Goal: Information Seeking & Learning: Learn about a topic

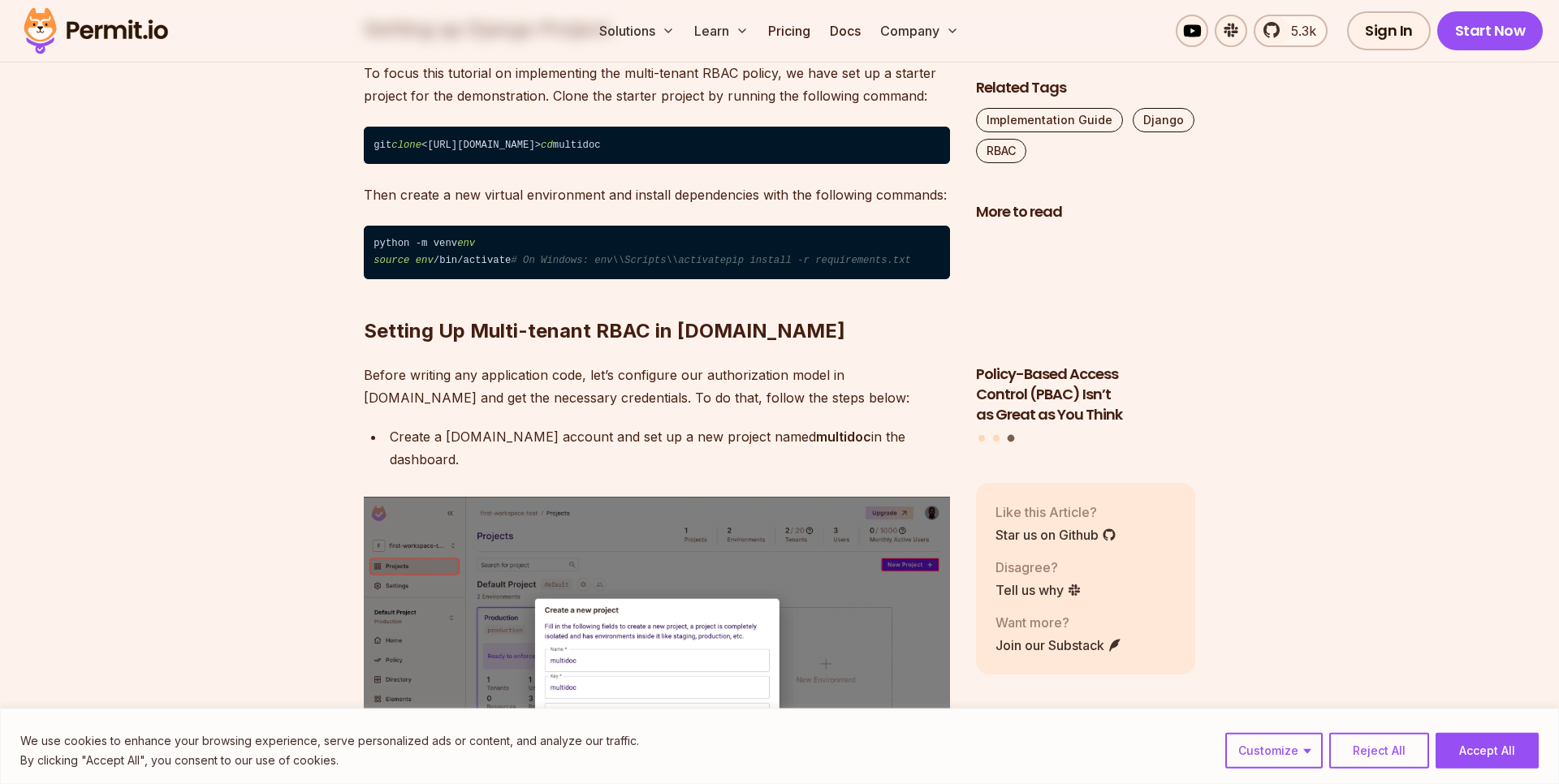
scroll to position [2868, 0]
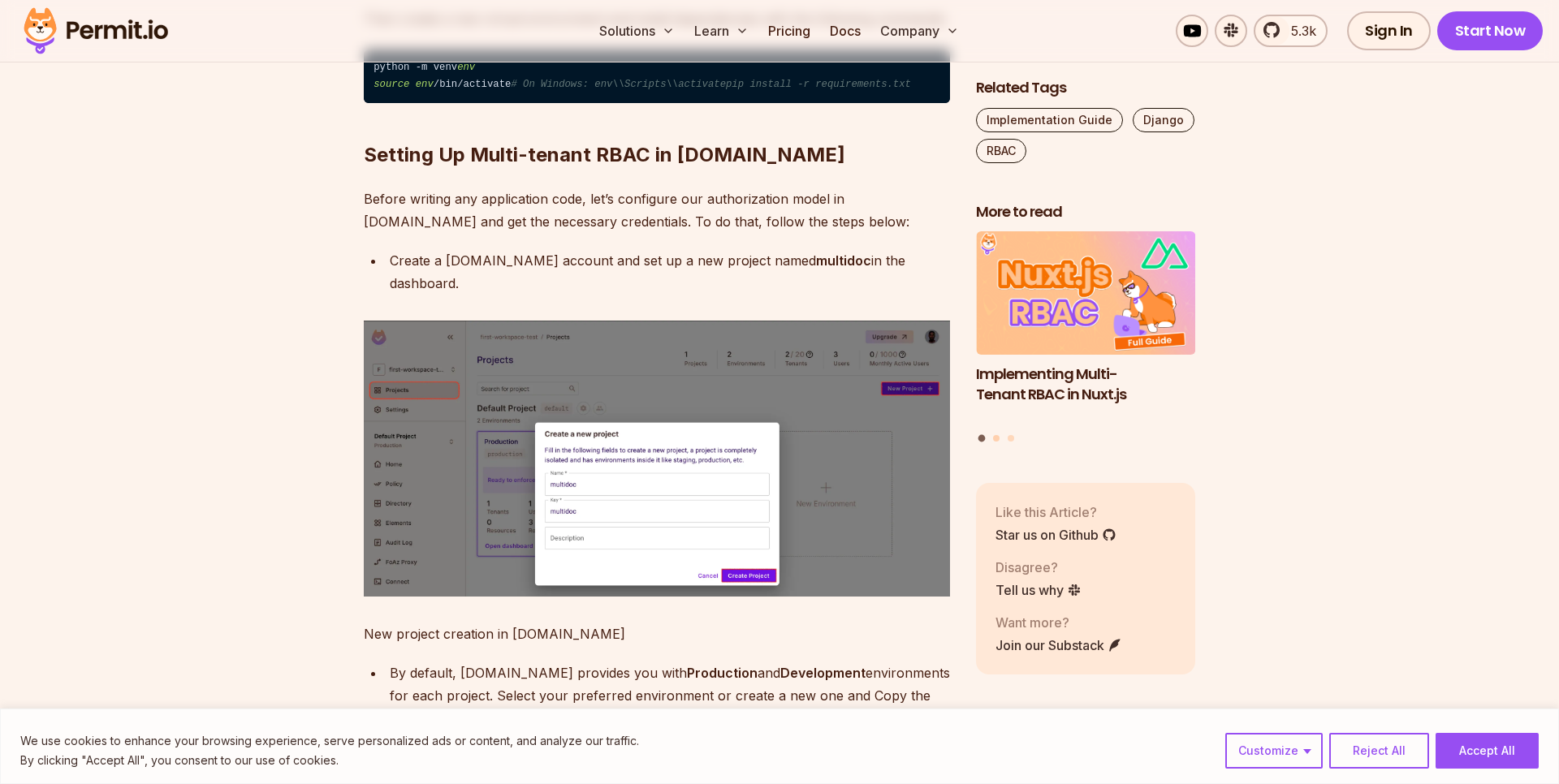
click at [996, 436] on button "Go to slide 2" at bounding box center [995, 437] width 7 height 7
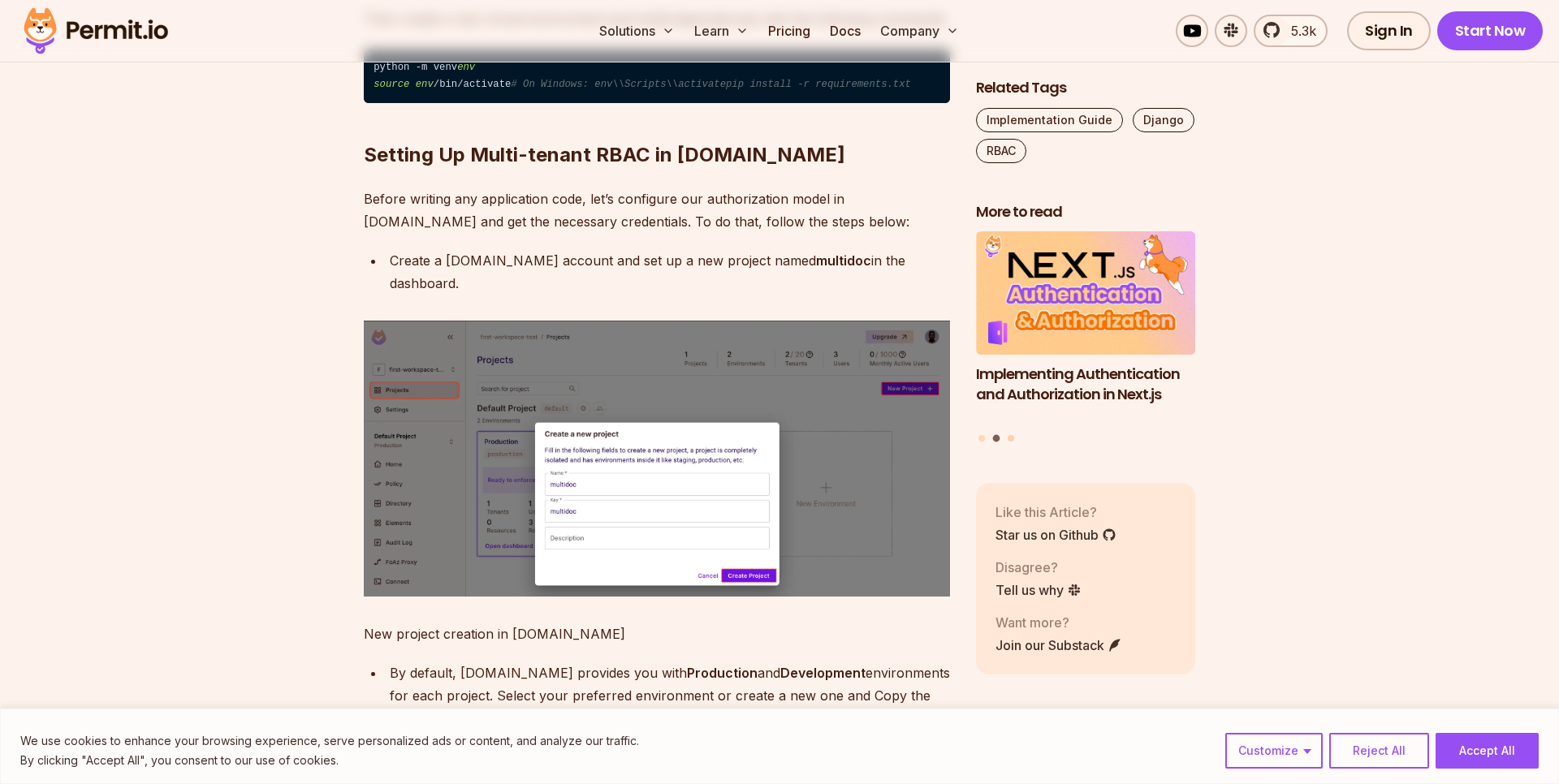
click at [1013, 440] on button "Go to slide 3" at bounding box center [1011, 437] width 7 height 7
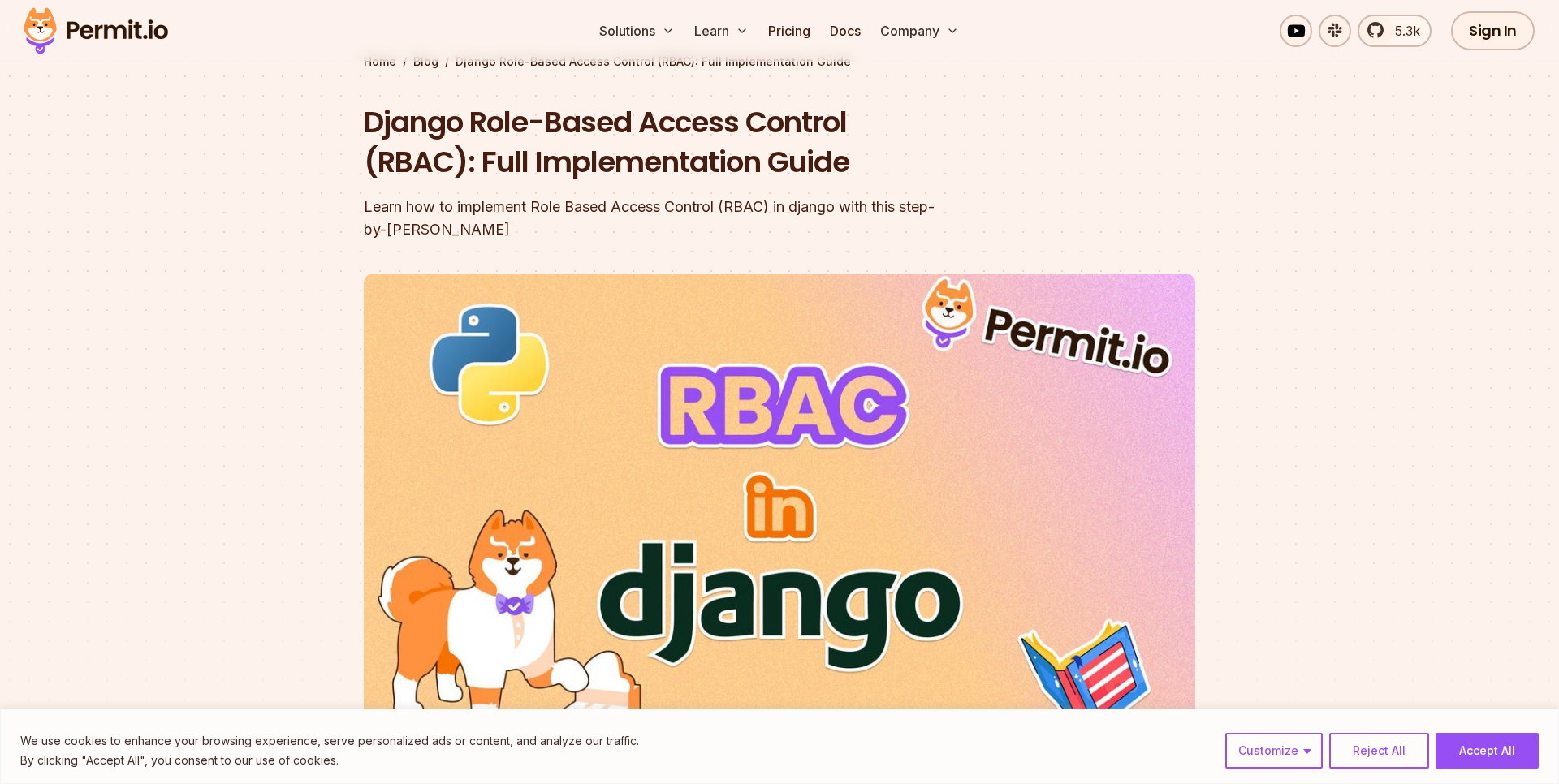
scroll to position [0, 0]
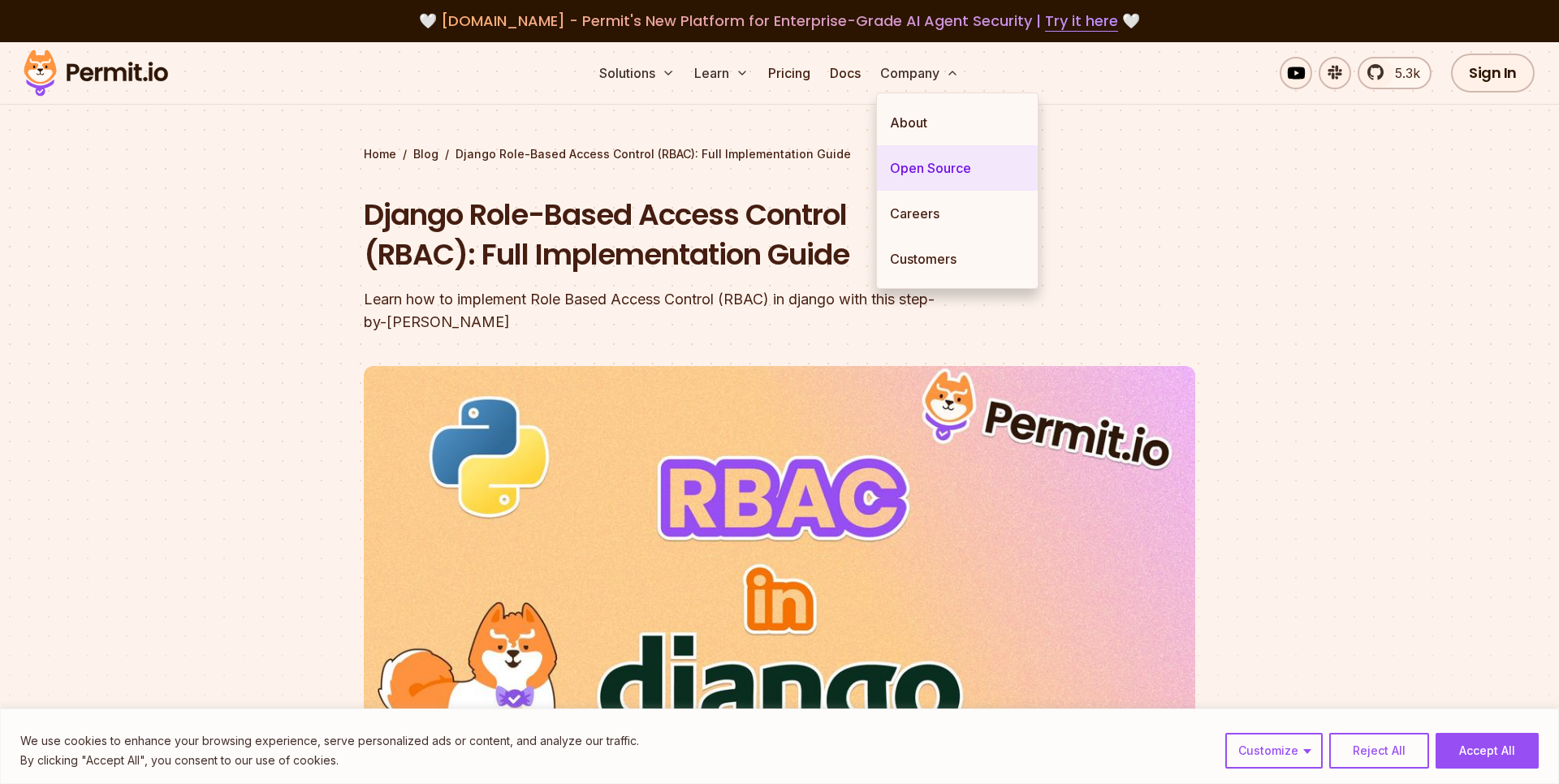
click at [923, 161] on link "Open Source" at bounding box center [958, 168] width 161 height 45
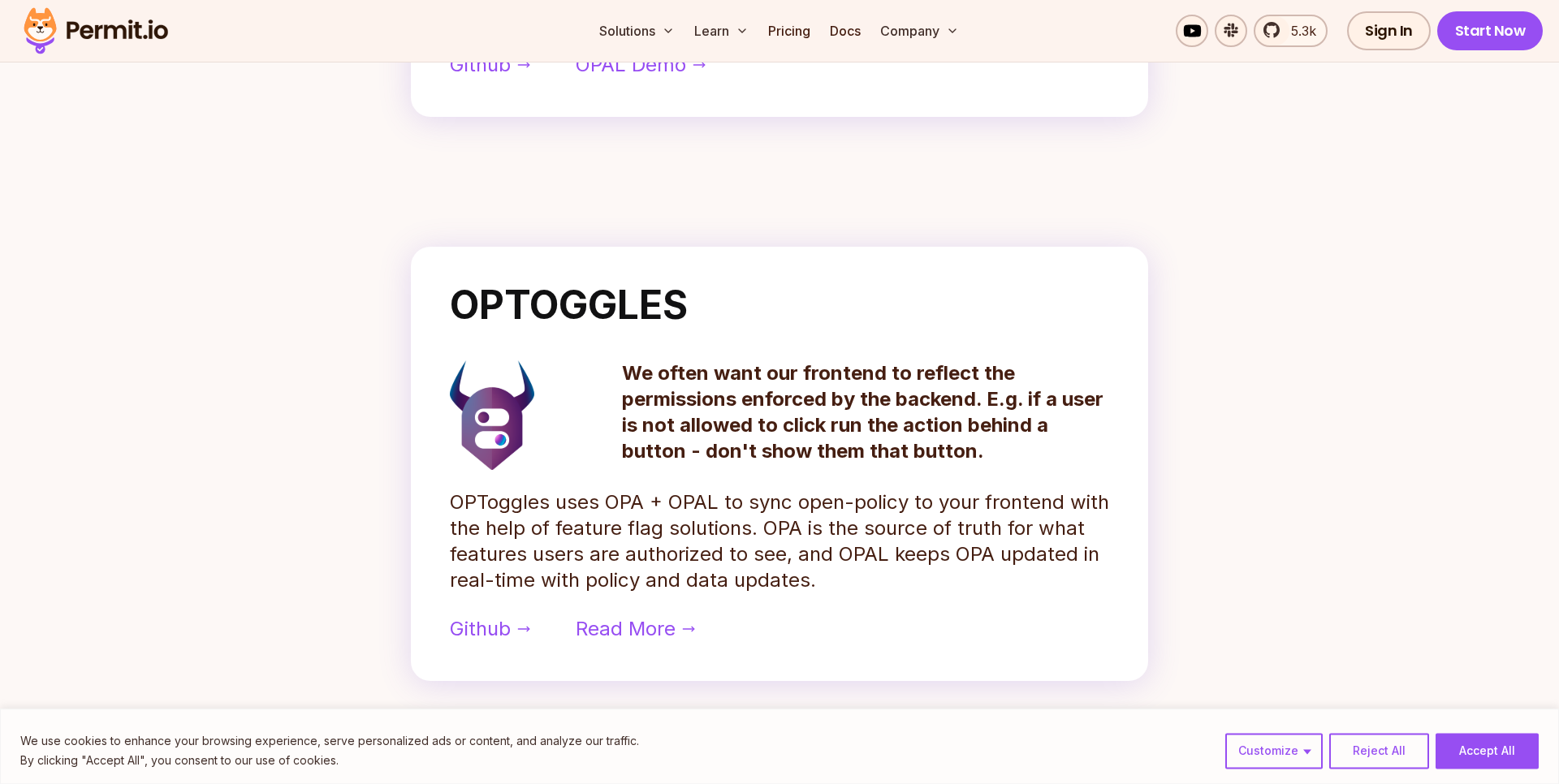
scroll to position [1203, 0]
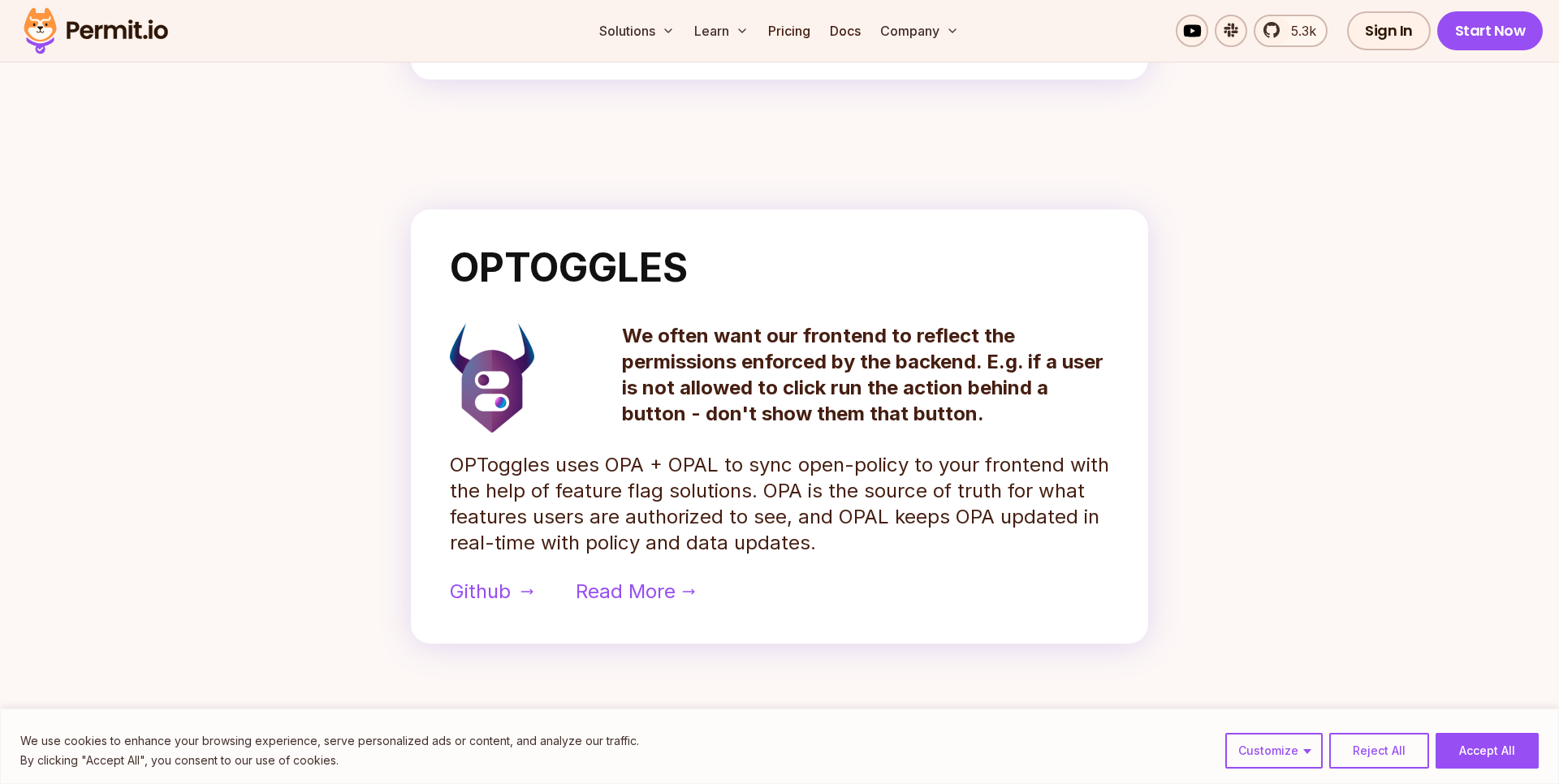
click at [509, 591] on span "Github" at bounding box center [480, 591] width 61 height 26
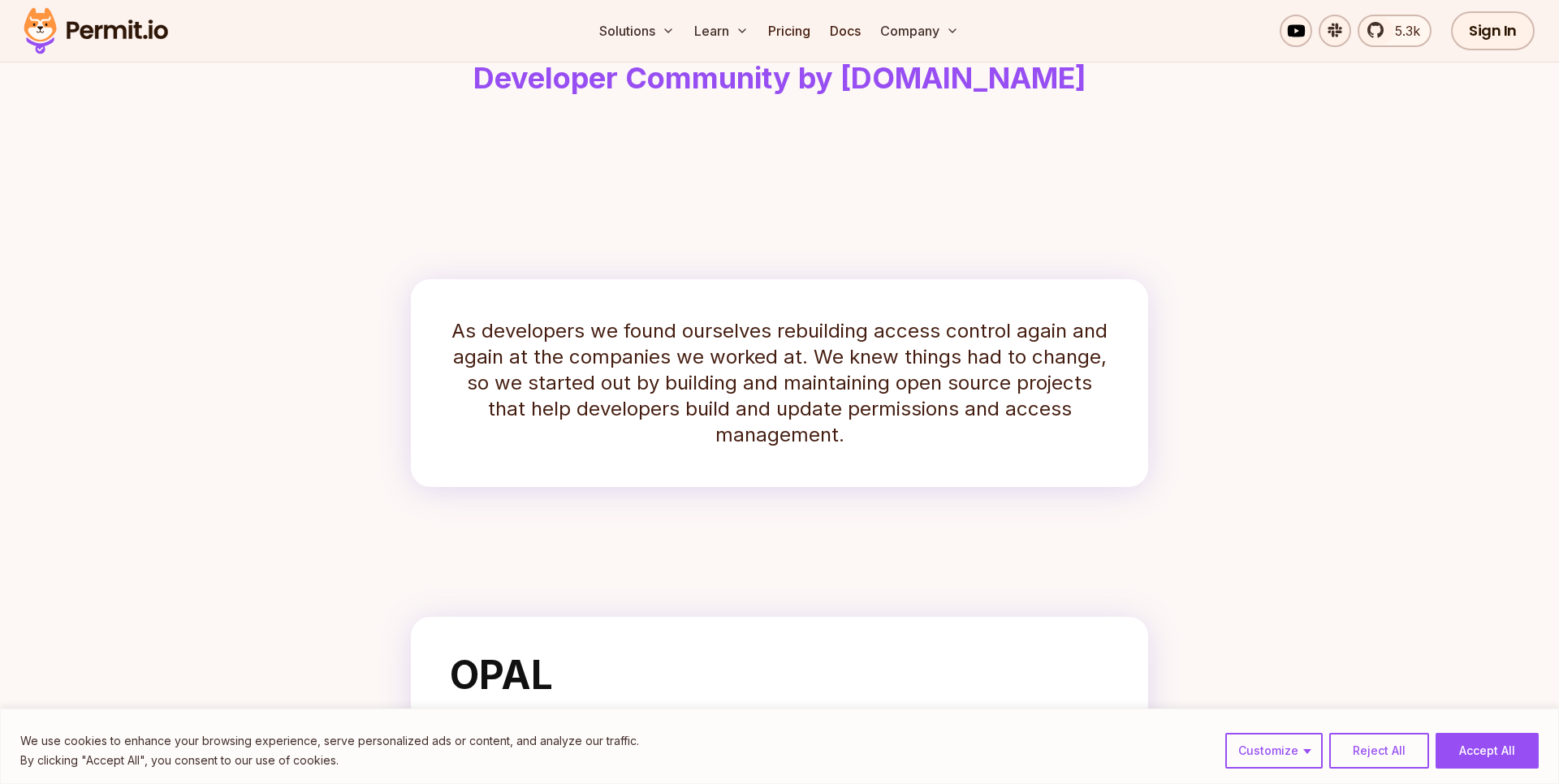
scroll to position [185, 0]
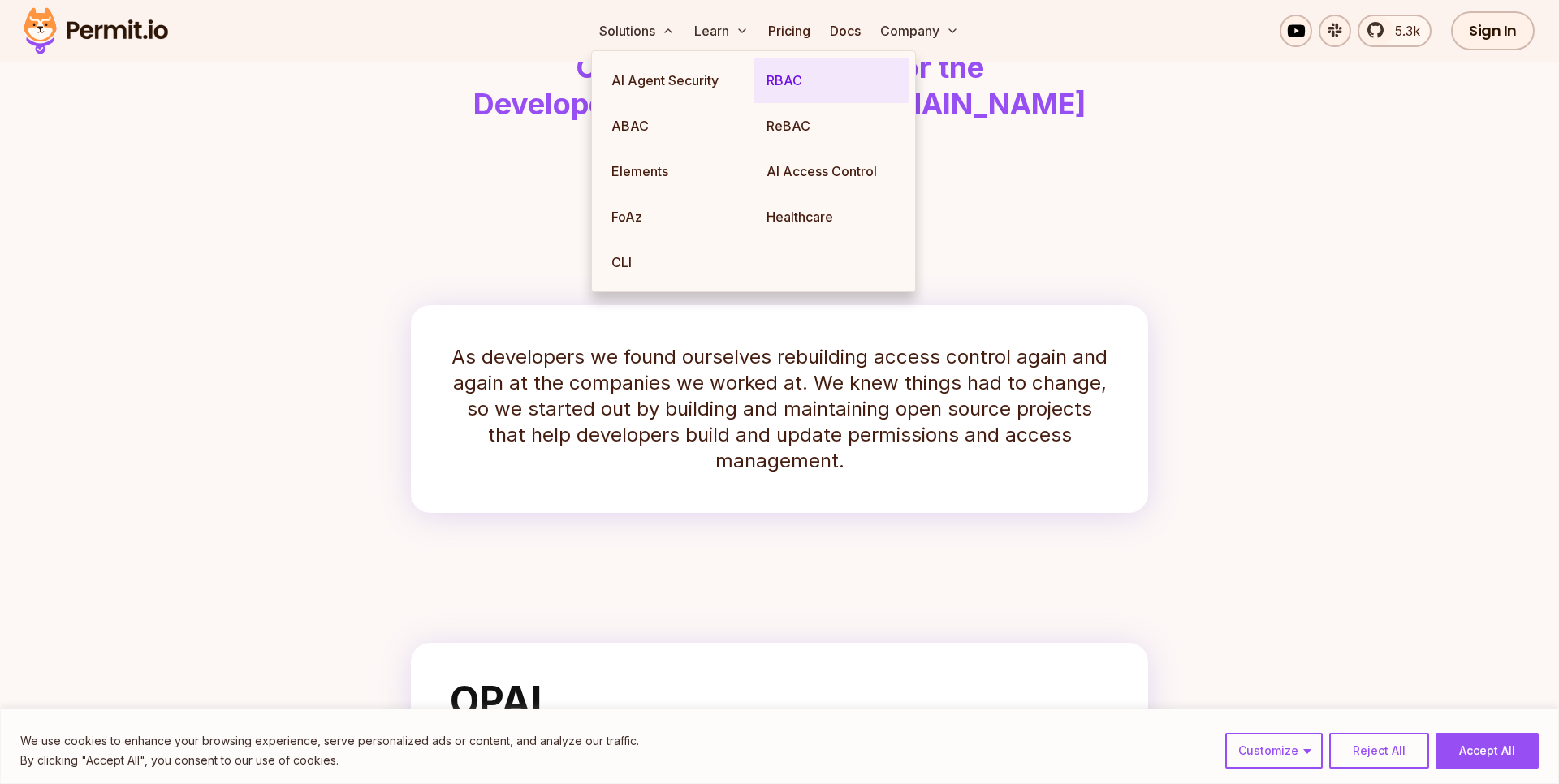
click at [797, 80] on link "RBAC" at bounding box center [831, 80] width 155 height 45
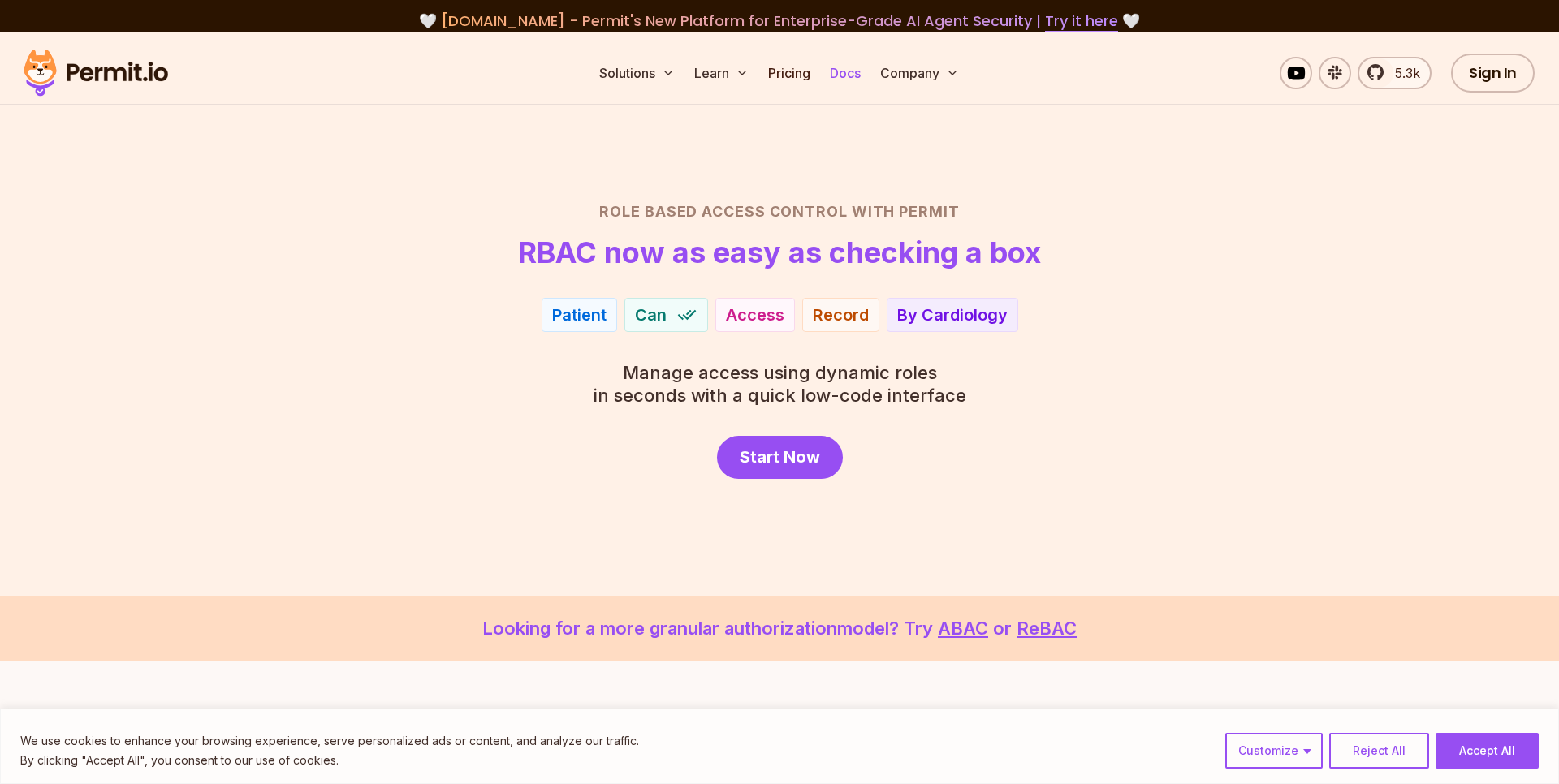
click at [849, 80] on link "Docs" at bounding box center [845, 73] width 44 height 32
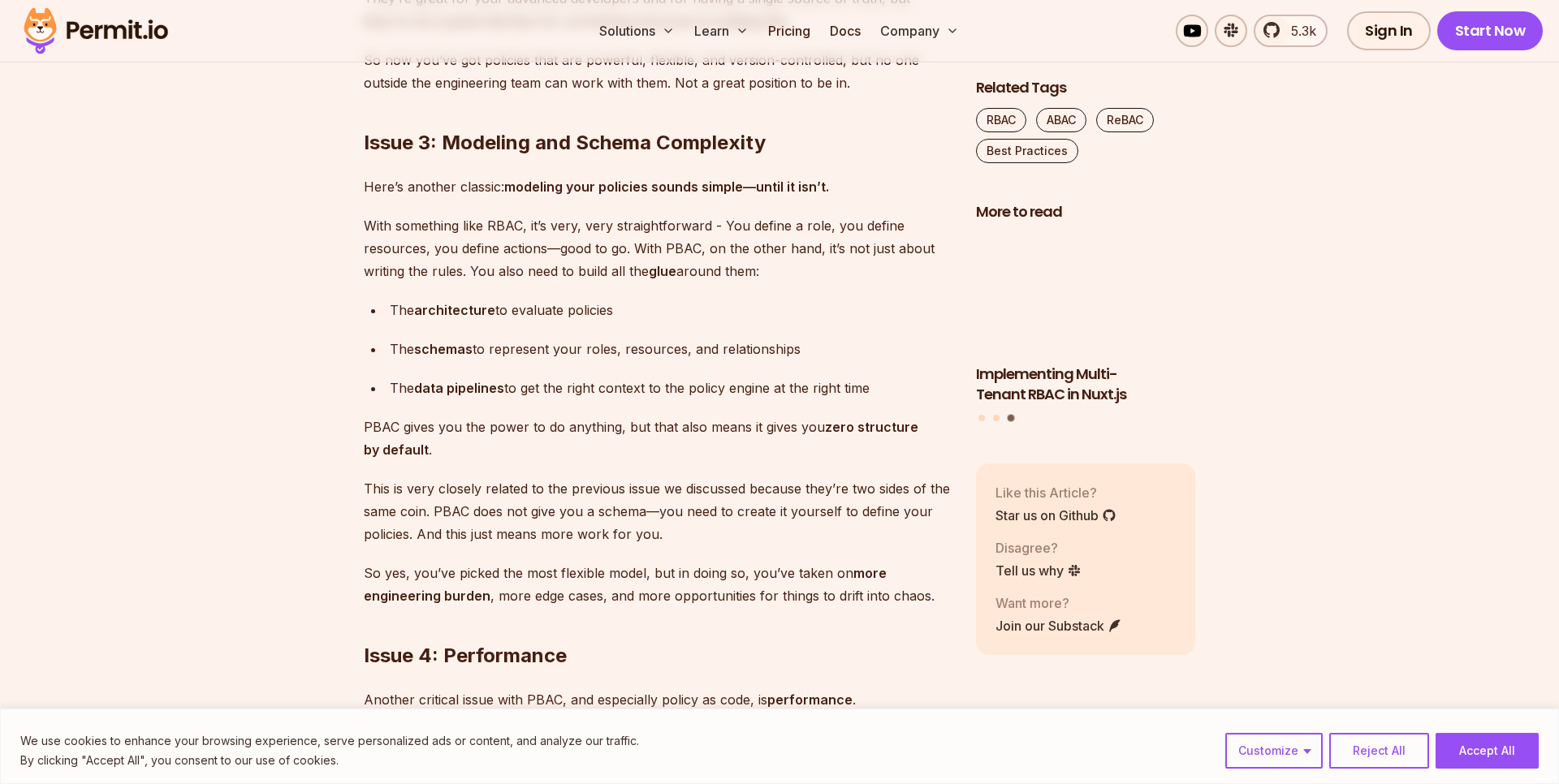
scroll to position [4349, 0]
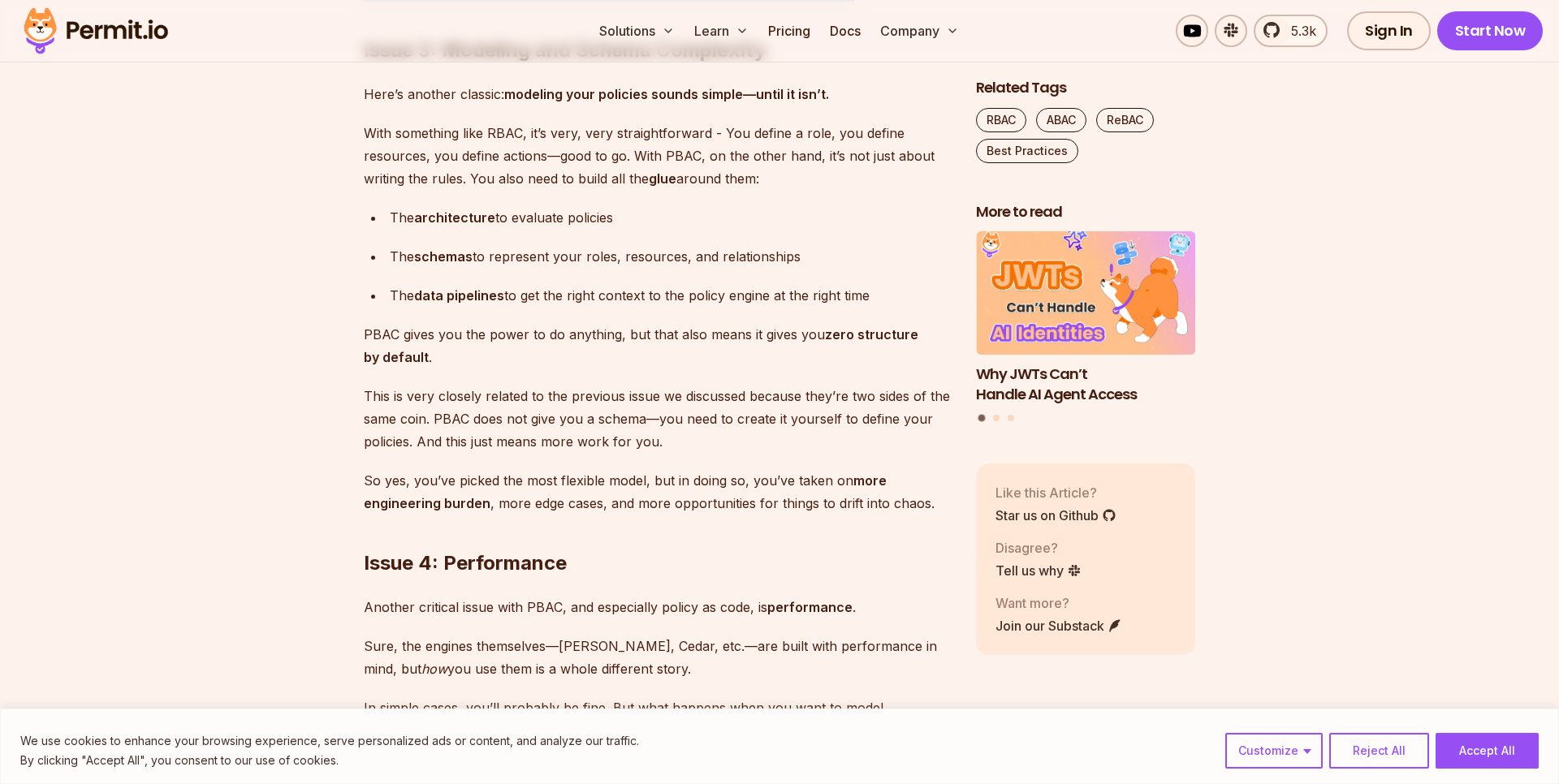
drag, startPoint x: 876, startPoint y: 453, endPoint x: 361, endPoint y: 416, distance: 516.3
click at [364, 416] on div "Policy-Based Access Control Isn’t as Great as You Think PBAC is an authorizatio…" at bounding box center [656, 317] width 586 height 7246
drag, startPoint x: 361, startPoint y: 416, endPoint x: 372, endPoint y: 421, distance: 12.1
click at [372, 421] on section "Table of Contents Policy-Based Access Control Isn’t as Great as You Think PBAC …" at bounding box center [780, 443] width 1559 height 7666
click at [358, 416] on section "Table of Contents Policy-Based Access Control Isn’t as Great as You Think PBAC …" at bounding box center [780, 443] width 1559 height 7666
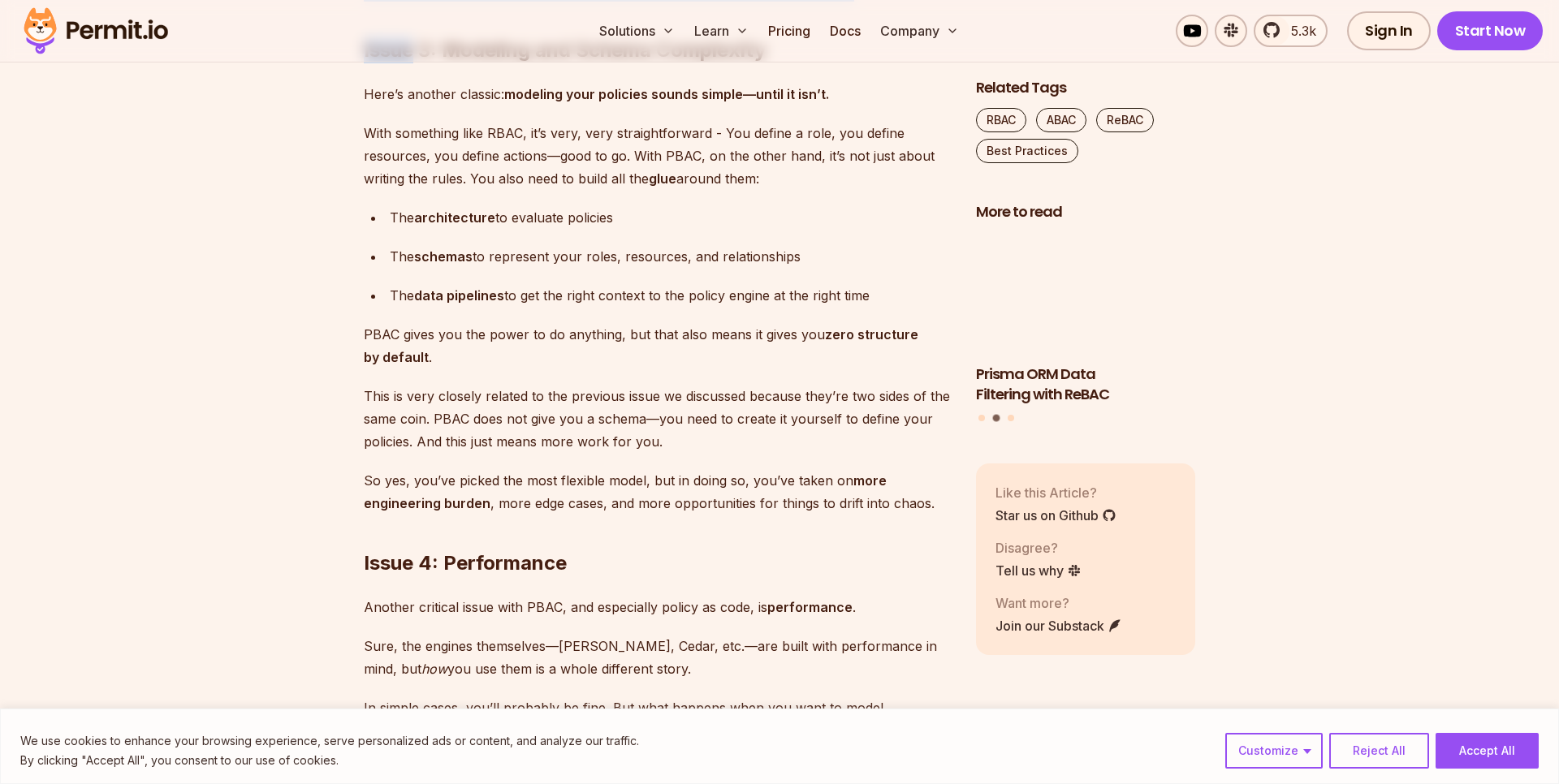
drag, startPoint x: 358, startPoint y: 416, endPoint x: 860, endPoint y: 457, distance: 503.7
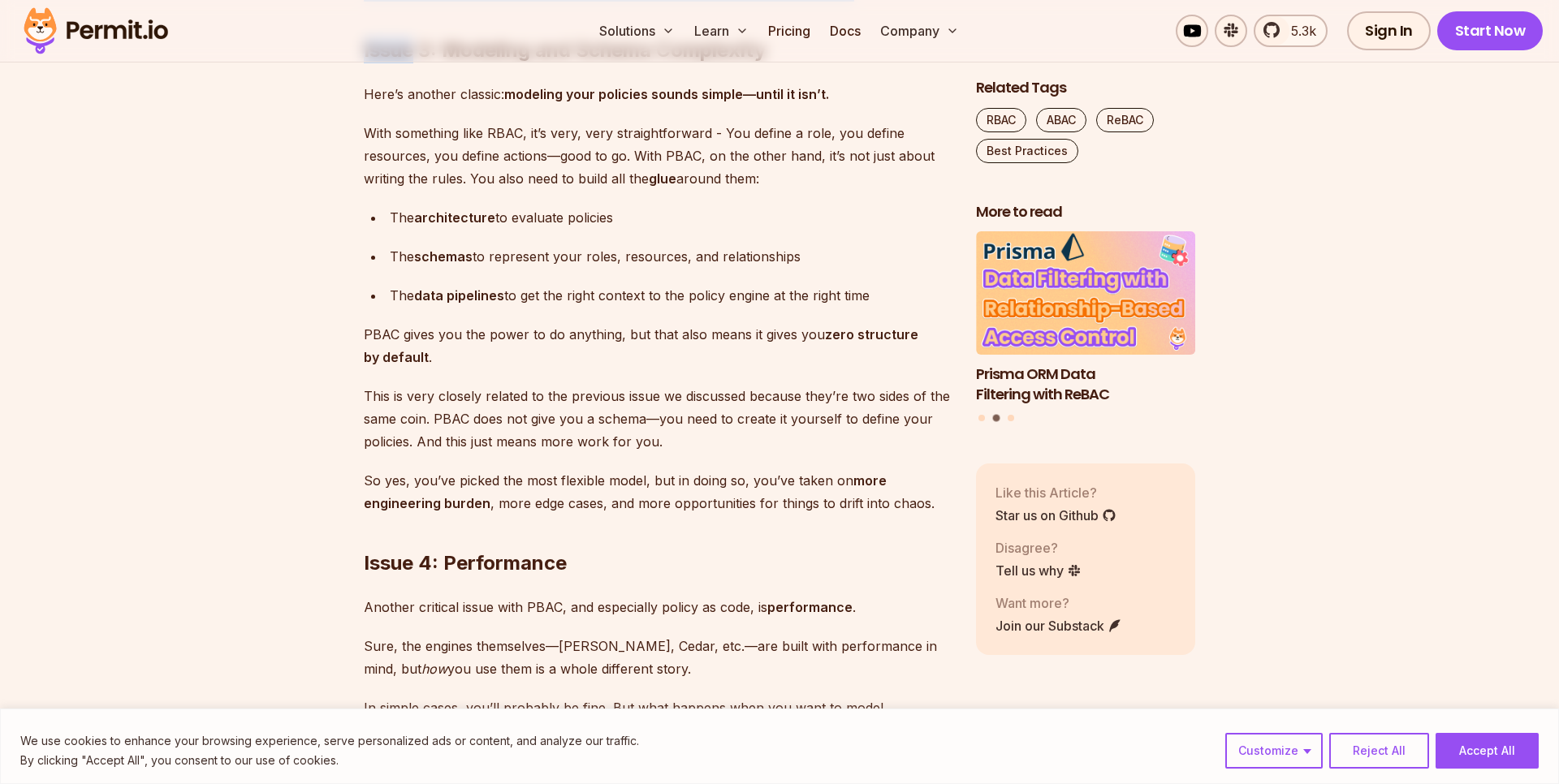
click at [860, 457] on section "Table of Contents Policy-Based Access Control Isn’t as Great as You Think PBAC …" at bounding box center [780, 443] width 1559 height 7666
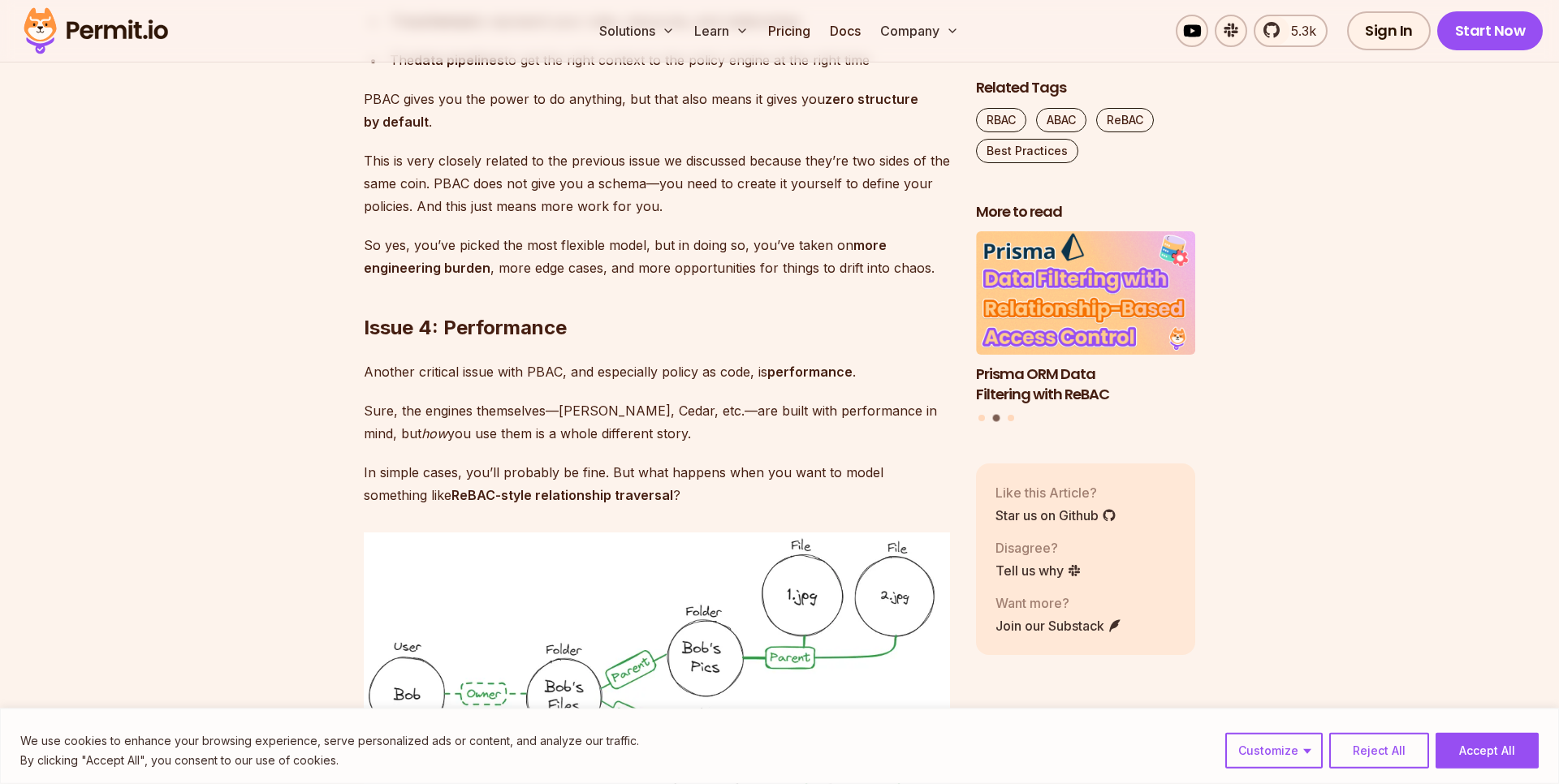
scroll to position [4626, 0]
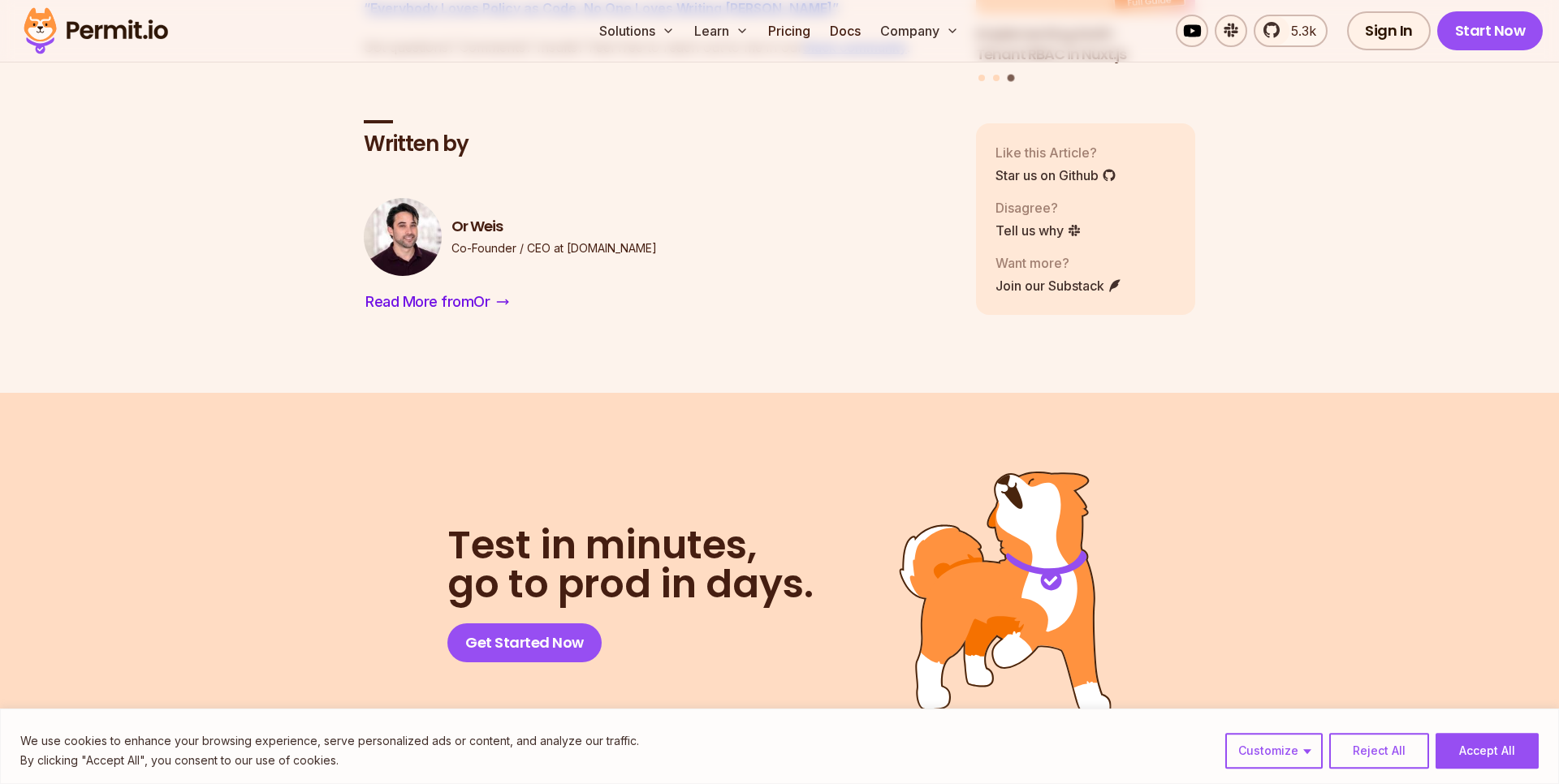
scroll to position [8050, 0]
